Goal: Complete application form: Complete application form

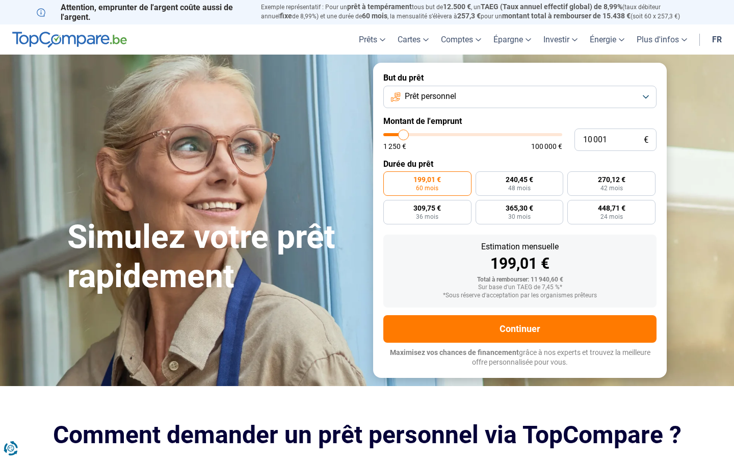
type input "9 250"
type input "9250"
type input "9 500"
type input "9500"
type input "10 000"
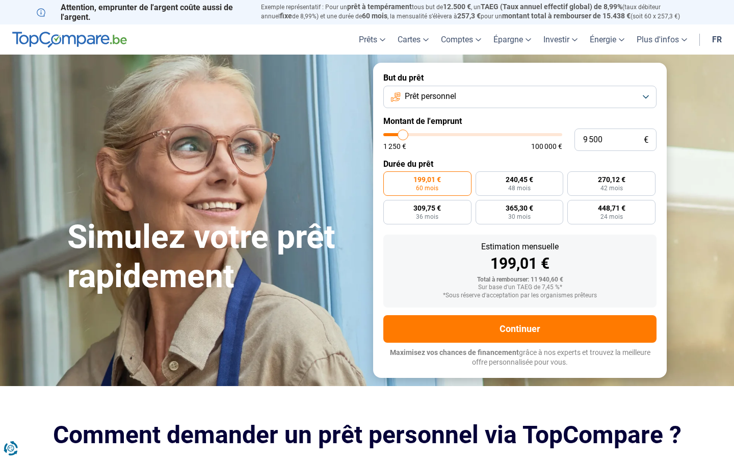
type input "10000"
type input "10 500"
type input "10500"
type input "11 000"
type input "11000"
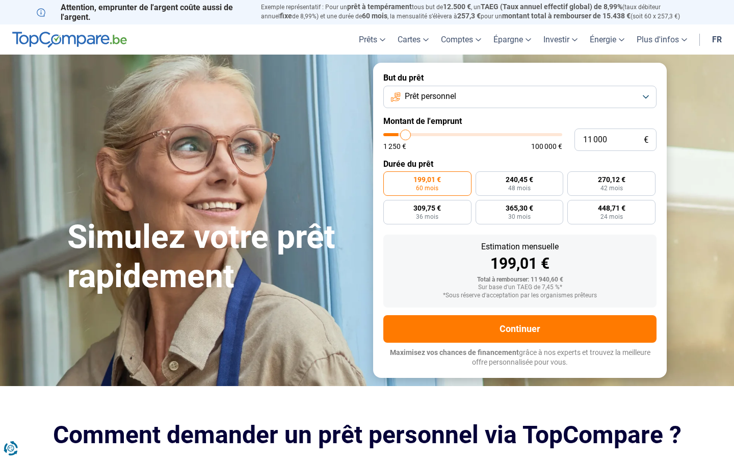
type input "11 500"
type input "11500"
type input "12 250"
type input "12250"
type input "12 750"
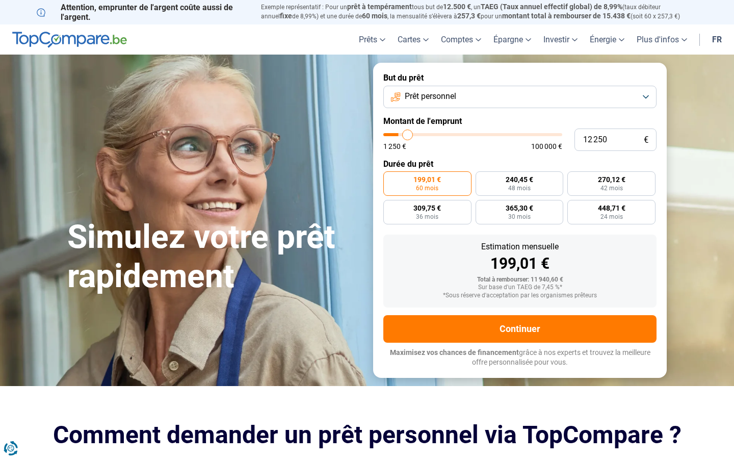
type input "12750"
type input "13 000"
type input "13000"
type input "13 500"
type input "13500"
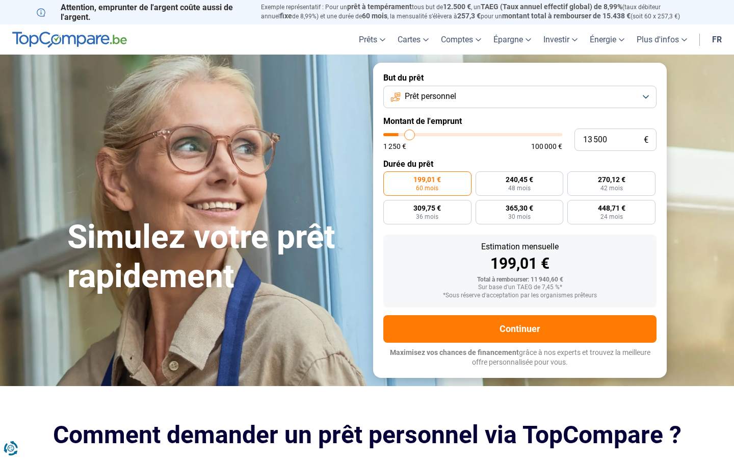
type input "13 750"
type input "13750"
type input "14 000"
type input "14000"
type input "14 250"
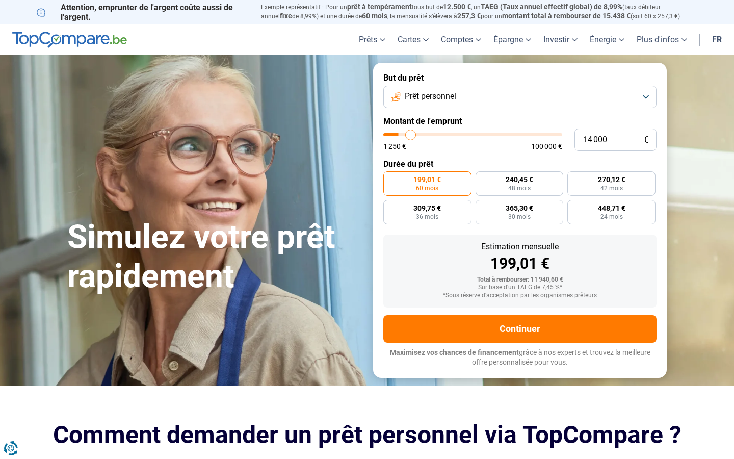
type input "14250"
type input "14 500"
type input "14500"
type input "14 750"
type input "14750"
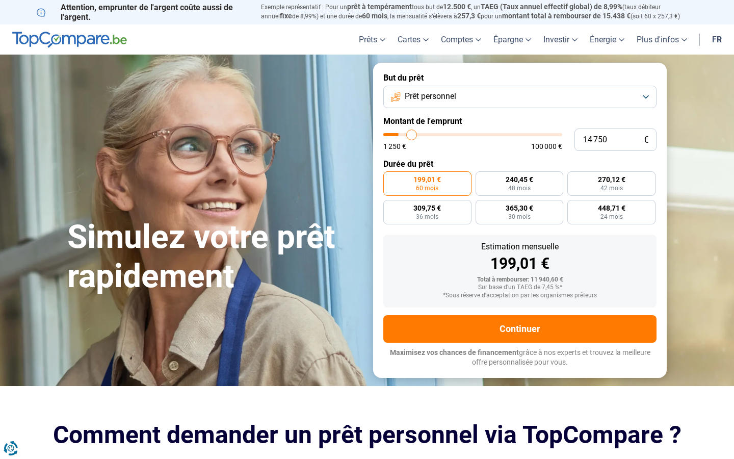
type input "15 000"
type input "15000"
type input "15 250"
type input "15250"
type input "15 500"
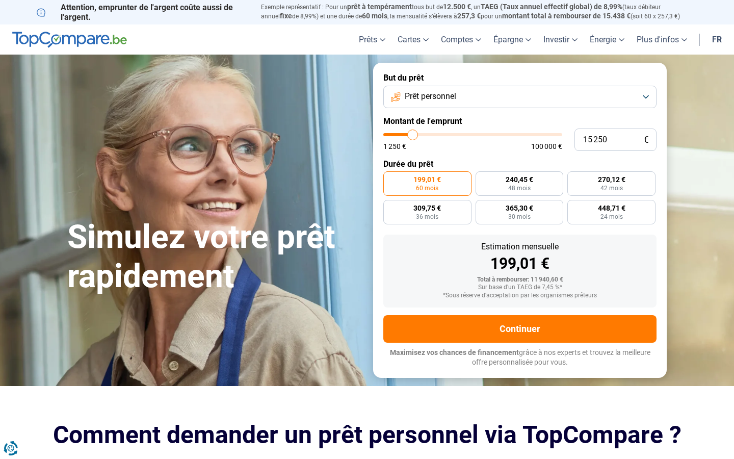
type input "15500"
type input "15 750"
type input "15750"
type input "16 000"
type input "16000"
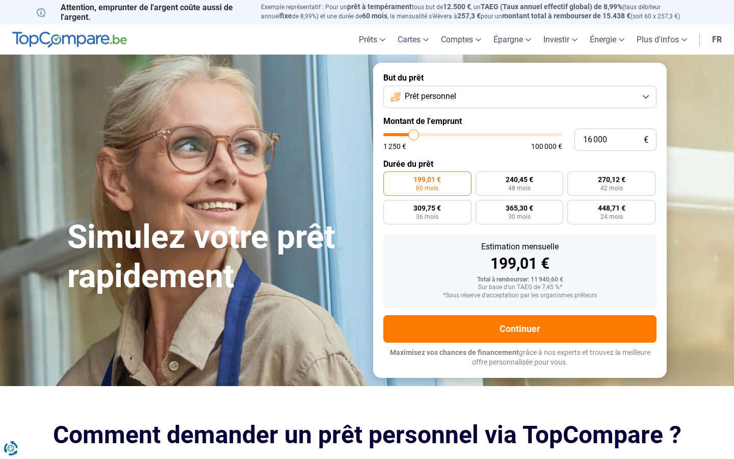
type input "16 250"
type input "16250"
type input "16 500"
type input "16500"
type input "16 750"
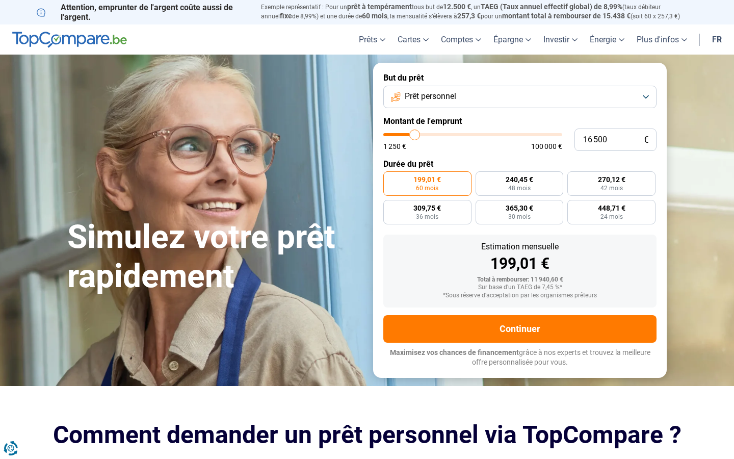
type input "16750"
type input "17 000"
type input "17000"
type input "16 750"
type input "16750"
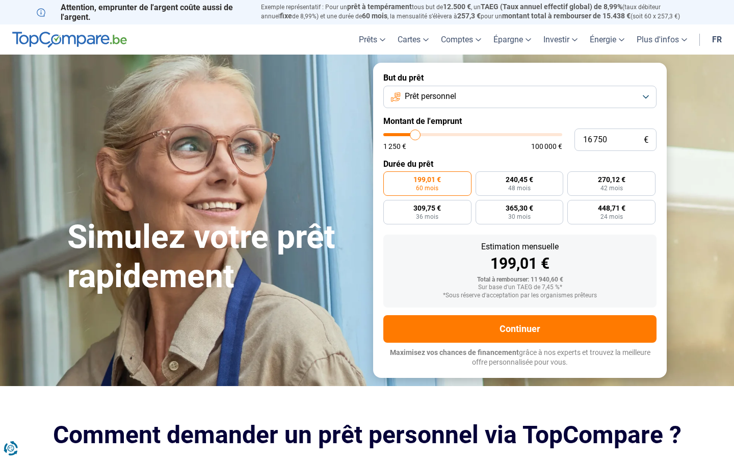
type input "16 500"
type input "16500"
type input "16 250"
type input "16250"
type input "15 750"
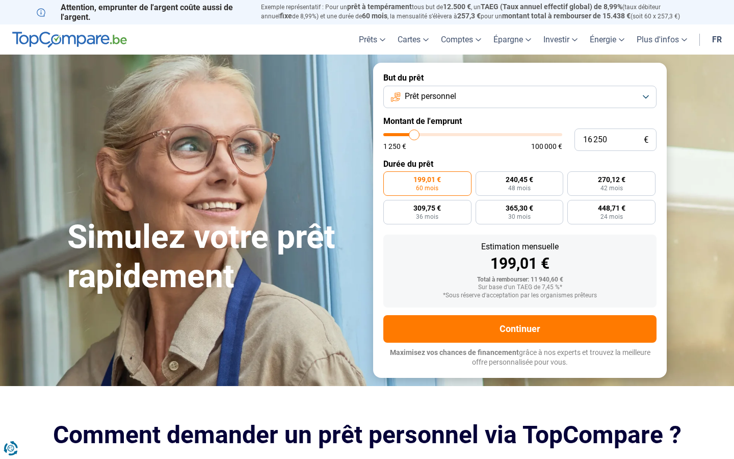
type input "15750"
type input "15 500"
type input "15500"
type input "15 250"
type input "15250"
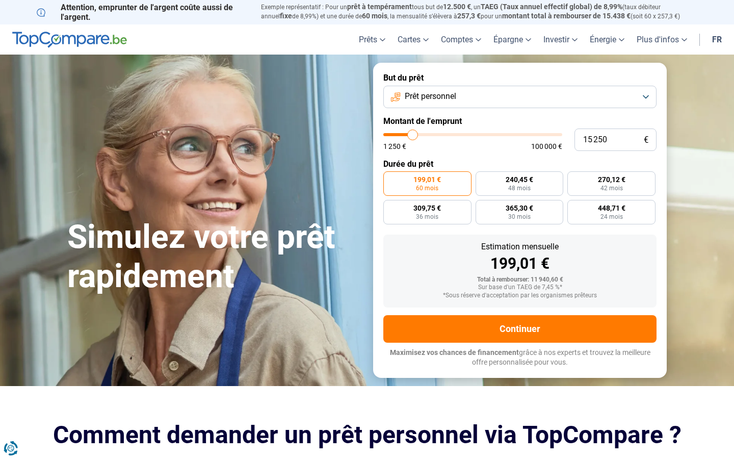
type input "15 000"
type input "15000"
type input "14 750"
type input "14750"
type input "14 500"
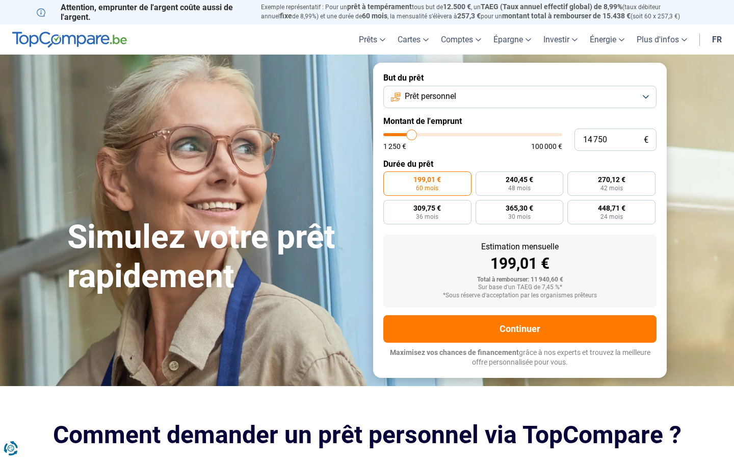
type input "14500"
type input "14 250"
type input "14250"
type input "14 000"
type input "14000"
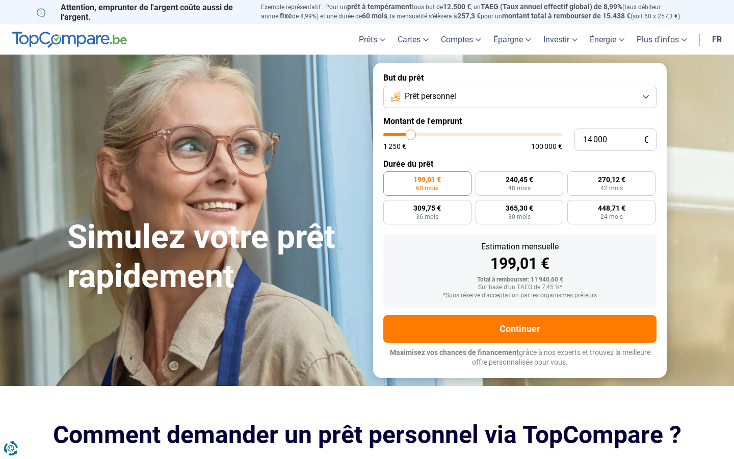
type input "13 750"
type input "13750"
type input "13 500"
type input "13500"
type input "13 250"
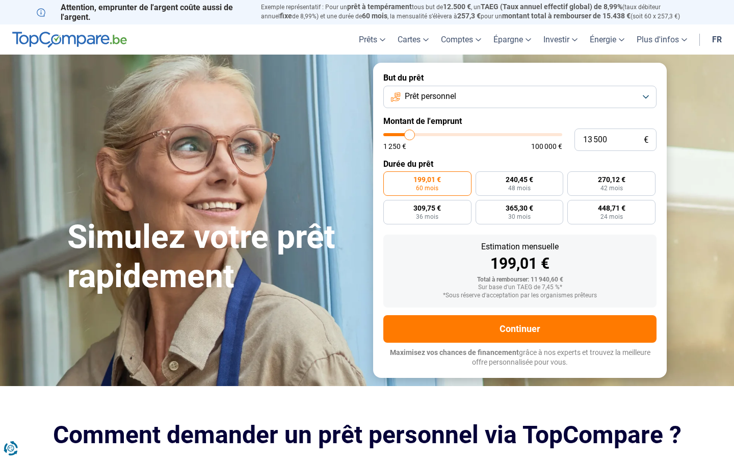
type input "13250"
type input "13 000"
type input "13000"
type input "12 750"
type input "12750"
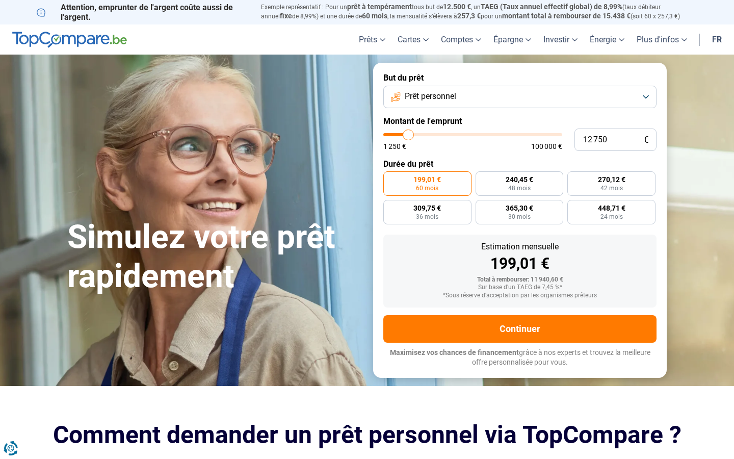
type input "12 500"
type input "12500"
type input "12 250"
type input "12250"
type input "12 000"
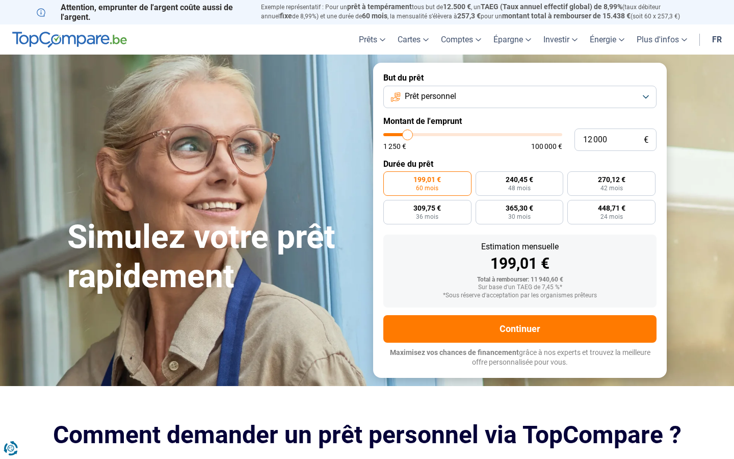
type input "12000"
type input "11 750"
type input "11750"
type input "11 500"
type input "11500"
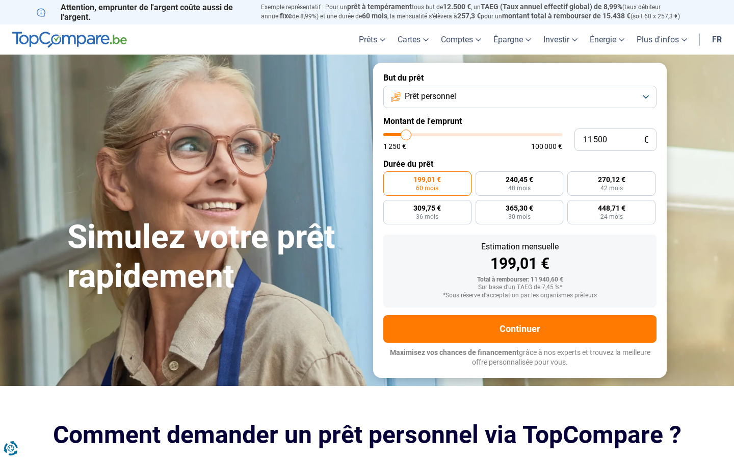
type input "11 250"
type input "11250"
type input "11 000"
type input "11000"
type input "10 750"
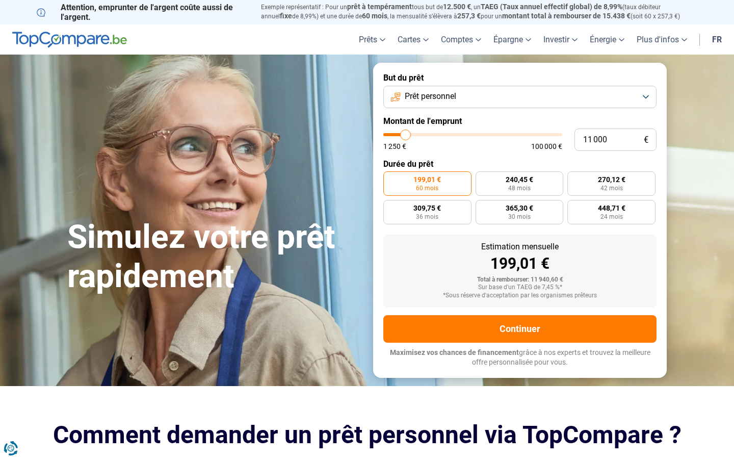
type input "10750"
type input "10 500"
type input "10500"
type input "10 250"
type input "10250"
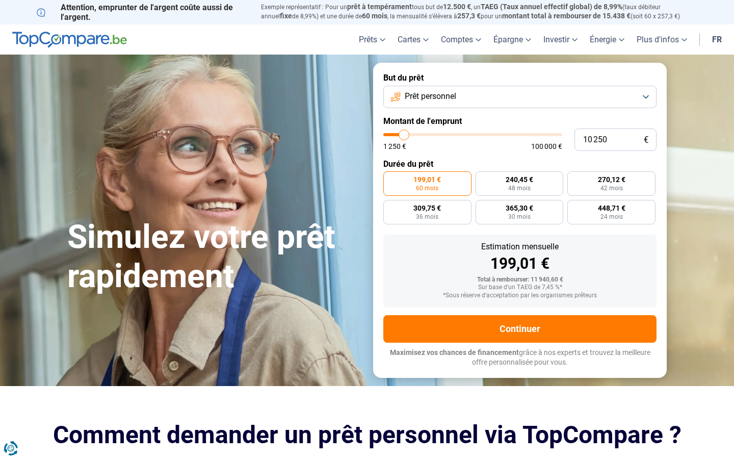
type input "10 000"
type input "10000"
click at [404, 136] on input "range" at bounding box center [472, 134] width 179 height 3
radio input "true"
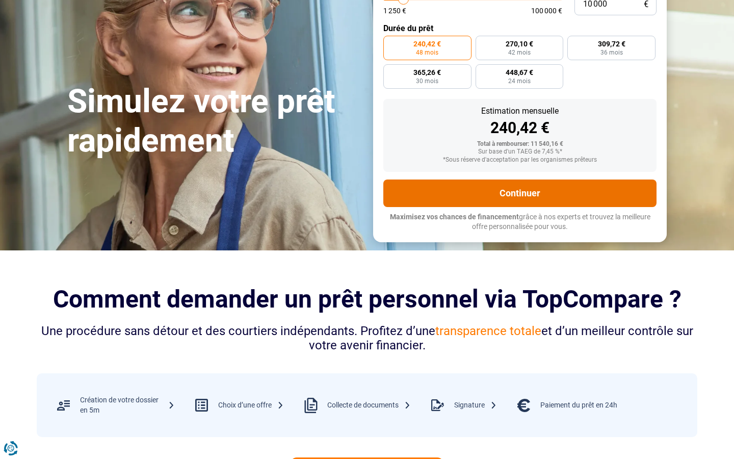
scroll to position [136, 0]
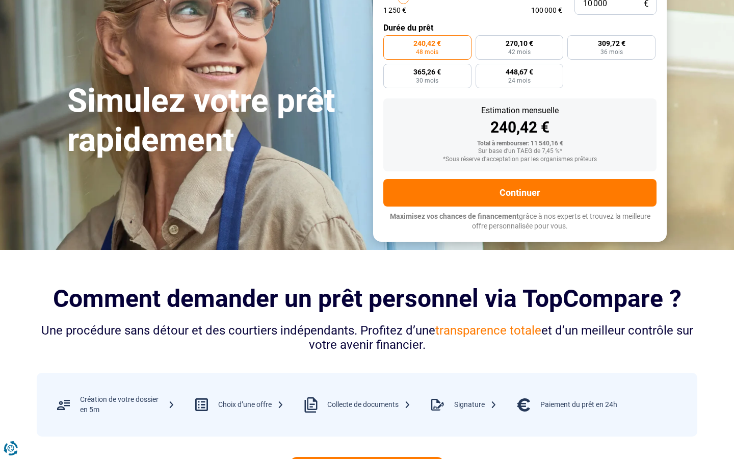
click at [508, 176] on form "But du prêt Prêt personnel Montant de l'emprunt 10 000 € 1 250 € 100 000 € Duré…" at bounding box center [519, 84] width 293 height 314
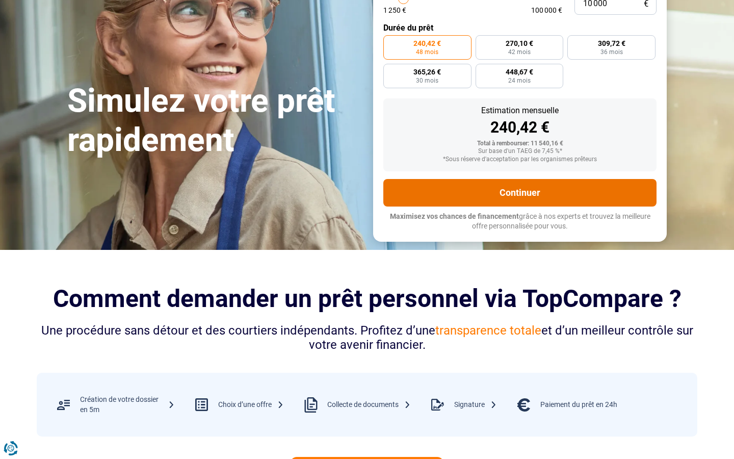
click at [509, 195] on button "Continuer" at bounding box center [519, 193] width 273 height 28
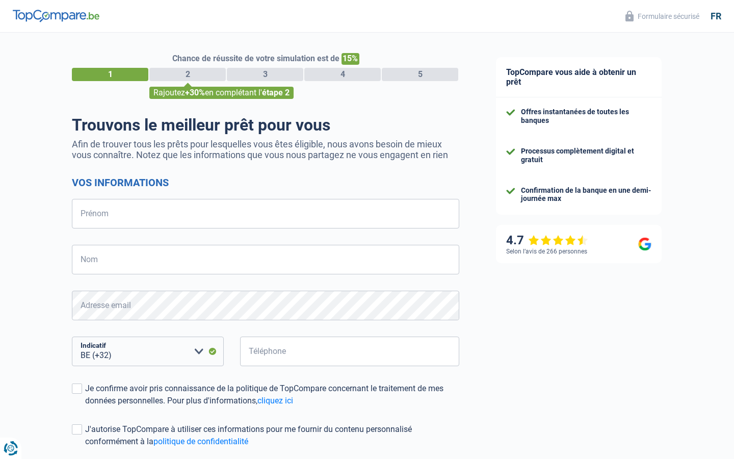
select select "32"
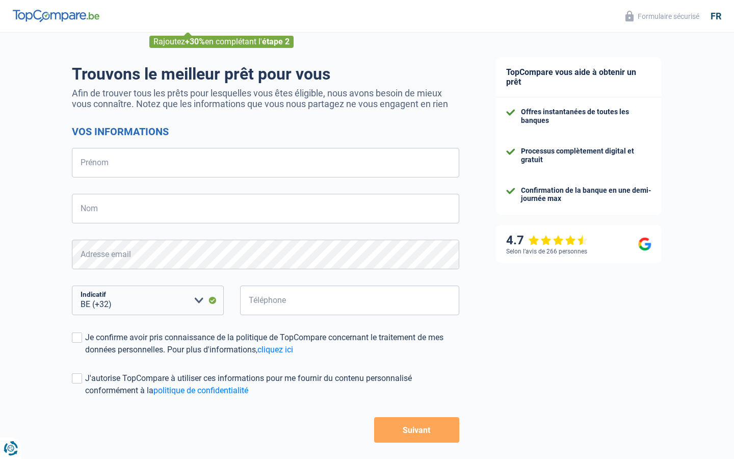
scroll to position [92, 0]
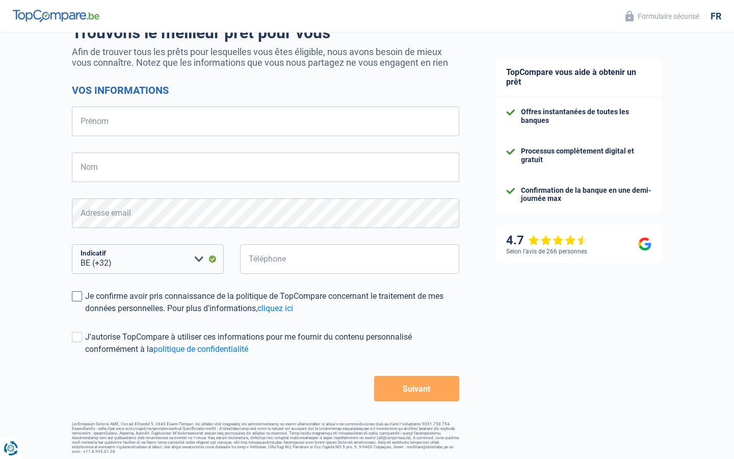
click at [76, 296] on span at bounding box center [77, 296] width 10 height 10
click at [85, 314] on input "Je confirme avoir pris connaissance de la politique de TopCompare concernant le…" at bounding box center [85, 314] width 0 height 0
click at [79, 339] on span at bounding box center [77, 337] width 10 height 10
click at [85, 355] on input "J'autorise TopCompare à utiliser ces informations pour me fournir du contenu pe…" at bounding box center [85, 355] width 0 height 0
click at [411, 387] on button "Suivant" at bounding box center [416, 388] width 85 height 25
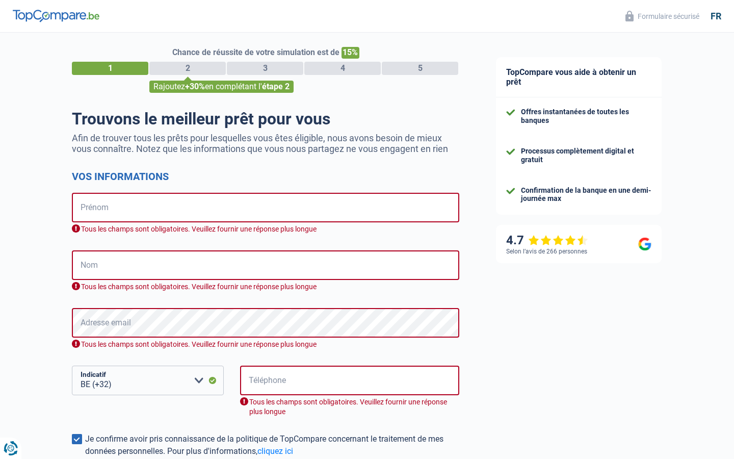
scroll to position [11, 0]
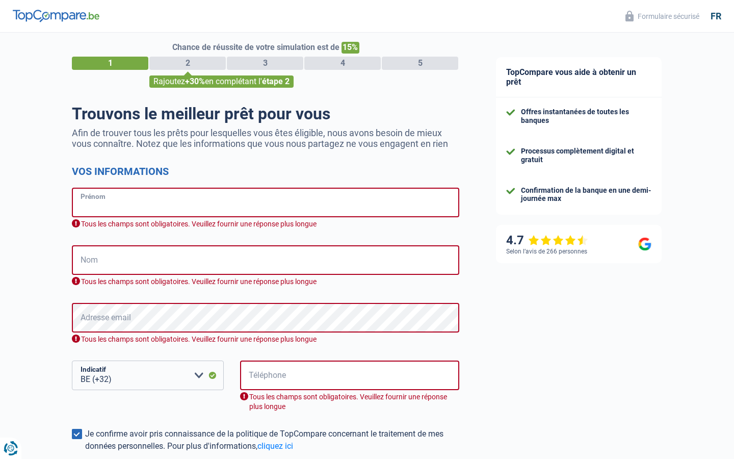
click at [127, 204] on input "Prénom" at bounding box center [265, 203] width 387 height 30
type input "Sylvana"
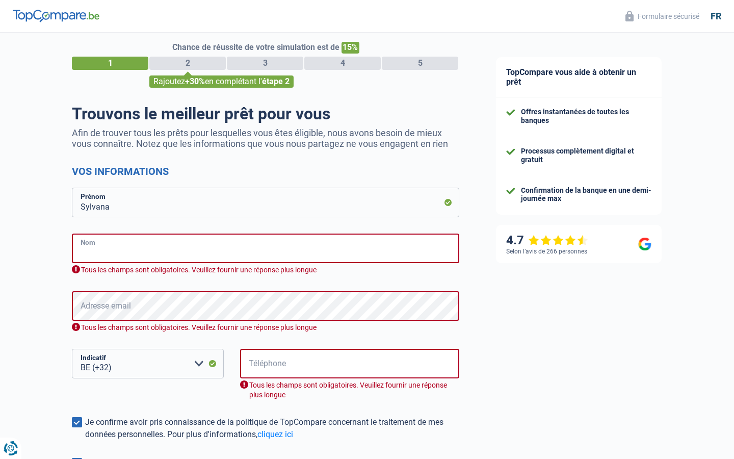
click at [118, 252] on input "Nom" at bounding box center [265, 248] width 387 height 30
type input "Semeraro"
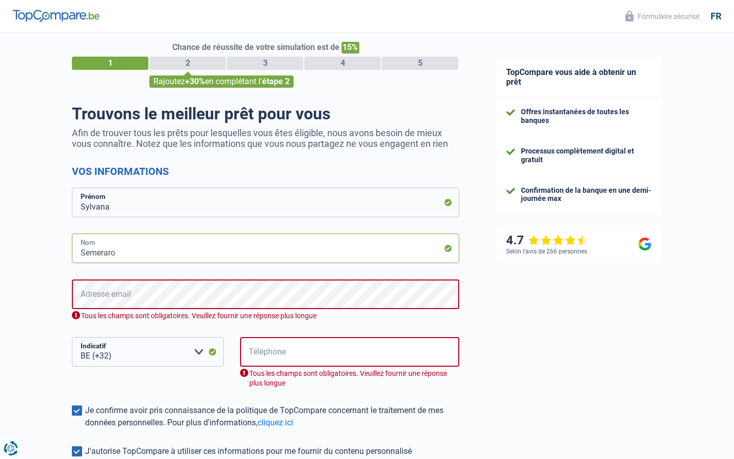
scroll to position [0, 0]
